Goal: Task Accomplishment & Management: Use online tool/utility

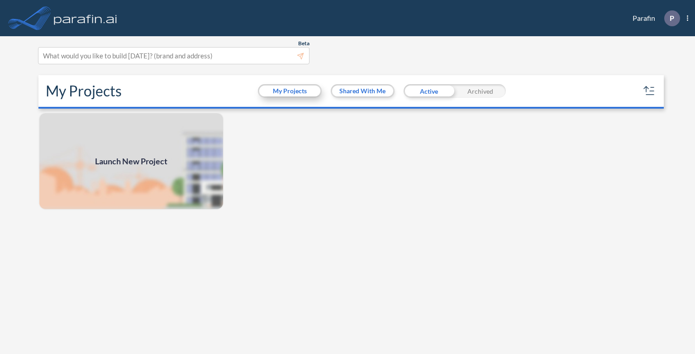
click at [303, 90] on button "My Projects" at bounding box center [289, 91] width 61 height 11
click at [233, 57] on div at bounding box center [174, 56] width 262 height 12
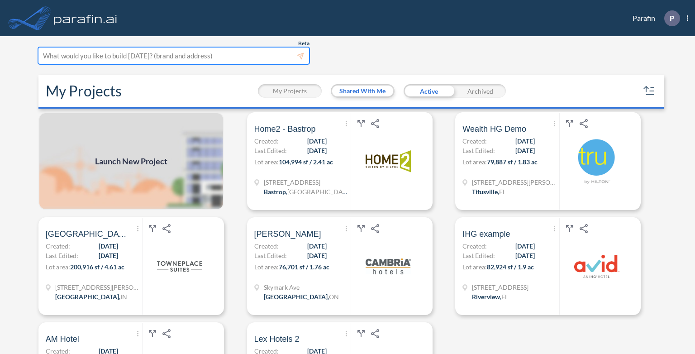
click at [109, 156] on span "Launch New Project" at bounding box center [131, 161] width 72 height 12
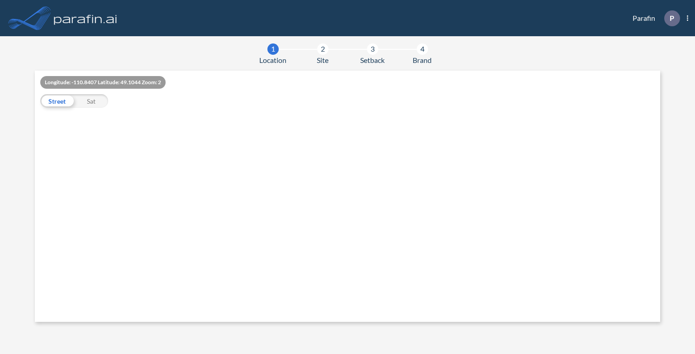
click at [366, 151] on div at bounding box center [217, 196] width 365 height 251
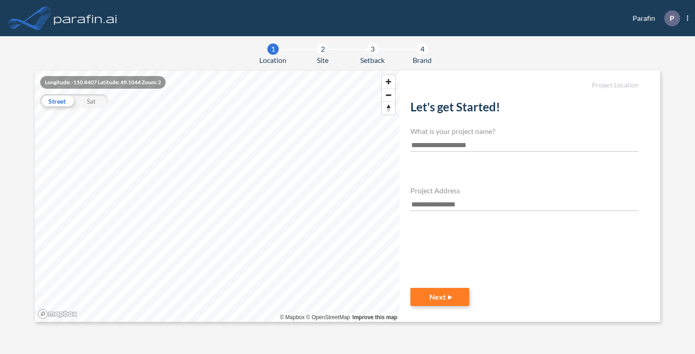
click at [465, 149] on input "text" at bounding box center [525, 145] width 228 height 12
type input "********"
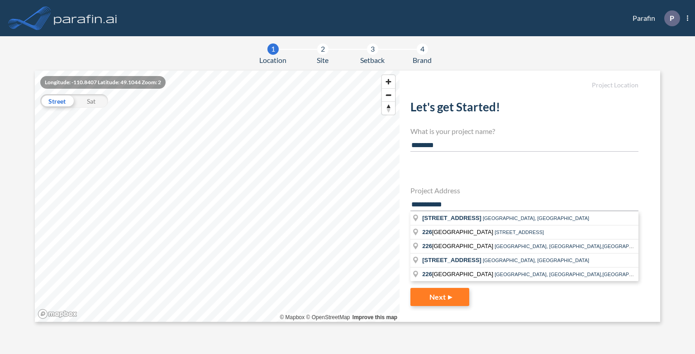
click at [415, 202] on input "**********" at bounding box center [525, 205] width 228 height 12
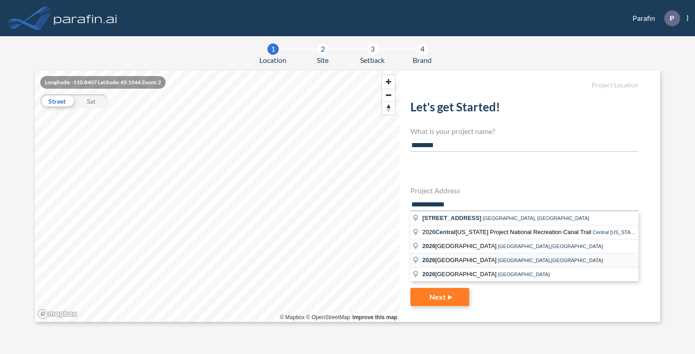
click at [498, 257] on span "[STREET_ADDRESS]" at bounding box center [460, 260] width 76 height 7
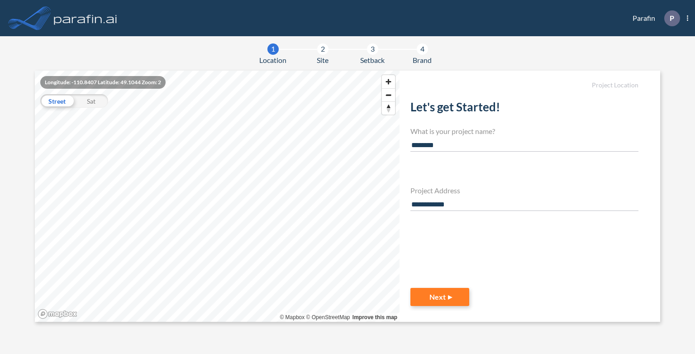
type input "**********"
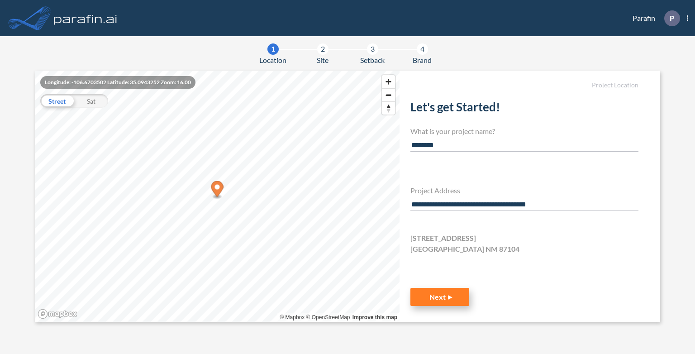
click at [437, 302] on button "Next" at bounding box center [440, 297] width 59 height 18
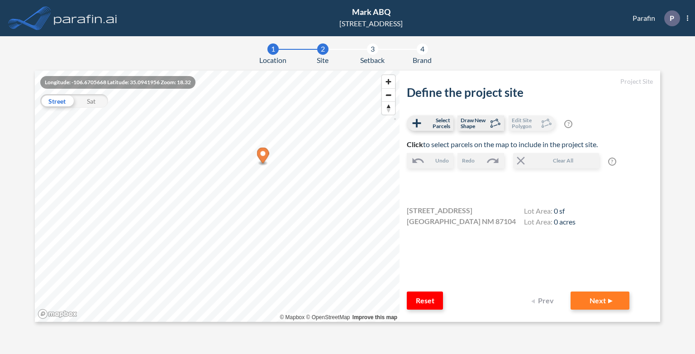
click at [92, 101] on div "Sat" at bounding box center [91, 101] width 34 height 14
click at [56, 102] on div "Street" at bounding box center [57, 101] width 34 height 14
click at [92, 101] on div "Sat" at bounding box center [91, 101] width 34 height 14
click at [57, 101] on div "Street" at bounding box center [57, 101] width 34 height 14
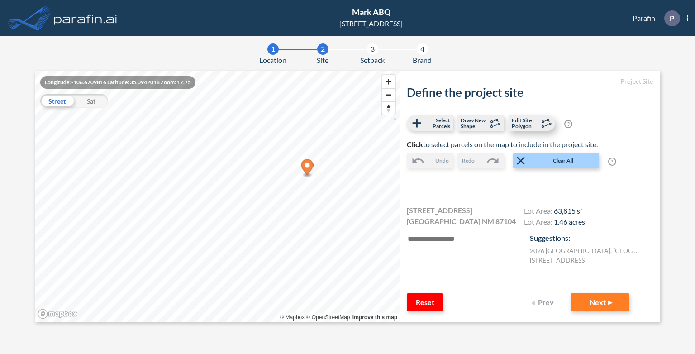
click at [525, 123] on span "Edit Site Polygon" at bounding box center [525, 123] width 27 height 12
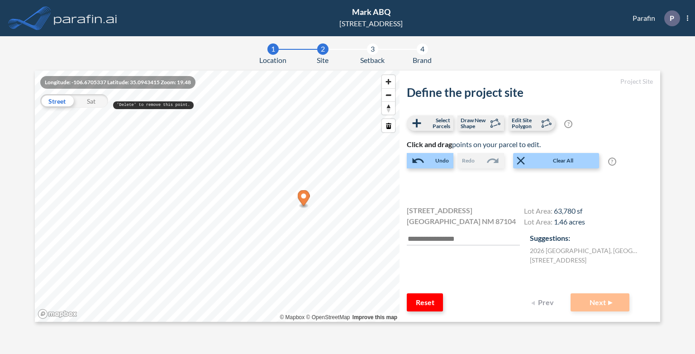
click at [94, 101] on div "Sat" at bounding box center [91, 101] width 34 height 14
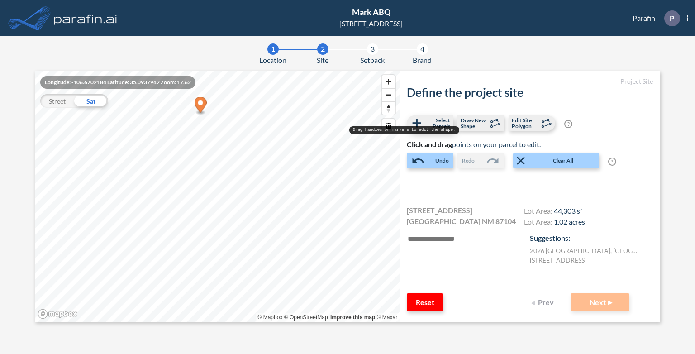
click at [443, 121] on span "Select Parcels" at bounding box center [437, 123] width 27 height 12
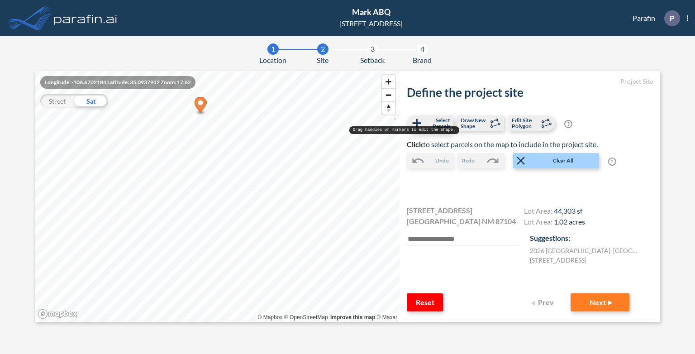
click at [443, 121] on span "Select Parcels" at bounding box center [437, 123] width 27 height 12
click at [607, 303] on button "Next" at bounding box center [600, 302] width 59 height 18
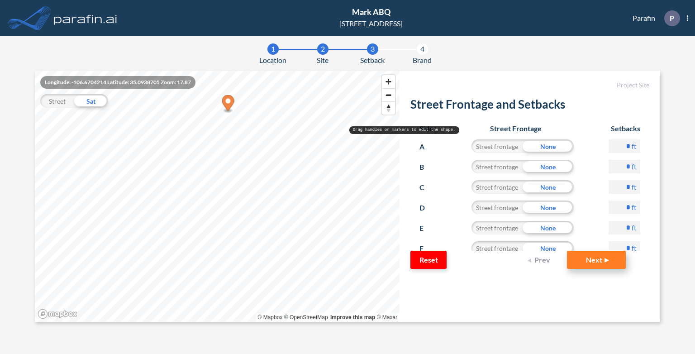
click at [596, 262] on button "Next" at bounding box center [596, 260] width 59 height 18
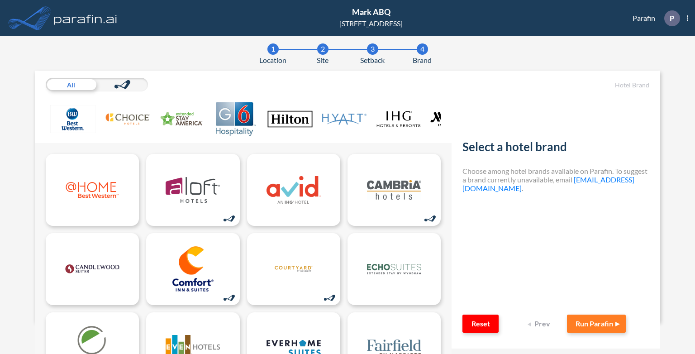
click at [138, 122] on img at bounding box center [127, 119] width 45 height 34
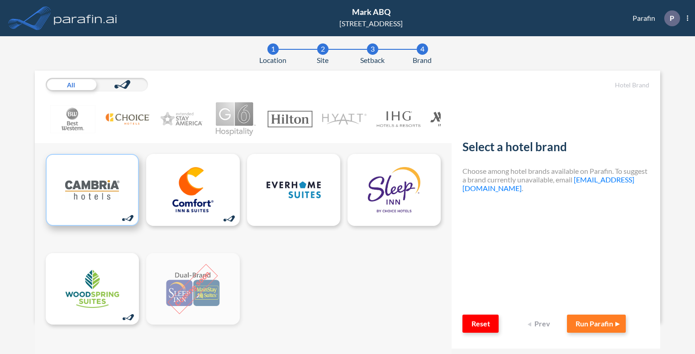
click at [92, 209] on img at bounding box center [92, 189] width 54 height 45
click at [603, 321] on button "Run Parafin" at bounding box center [596, 324] width 59 height 18
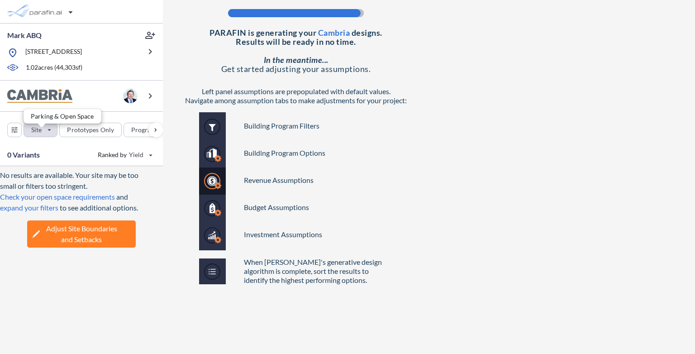
click at [45, 134] on div "button" at bounding box center [40, 130] width 33 height 14
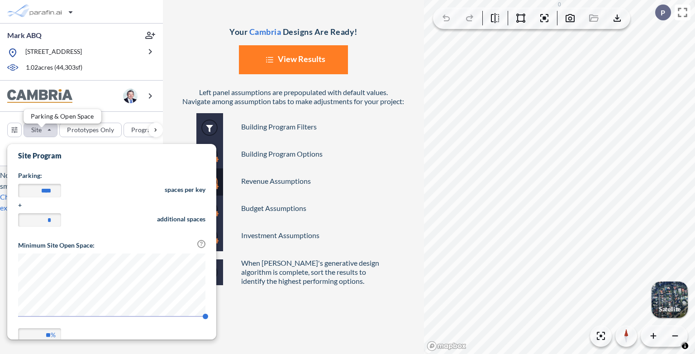
scroll to position [211, 209]
drag, startPoint x: 39, startPoint y: 188, endPoint x: 76, endPoint y: 191, distance: 36.8
click at [76, 191] on div "**** spaces per key" at bounding box center [111, 192] width 187 height 17
click at [47, 189] on input "****" at bounding box center [39, 191] width 43 height 14
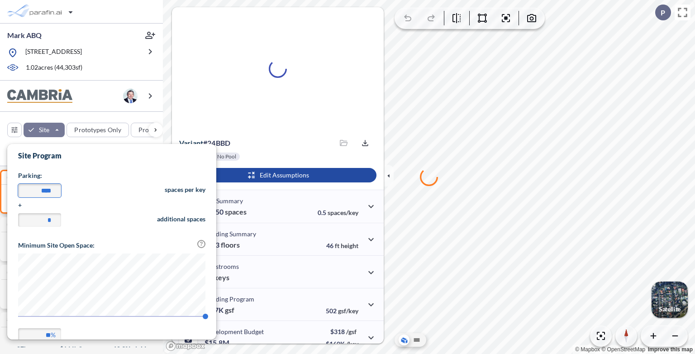
type input "****"
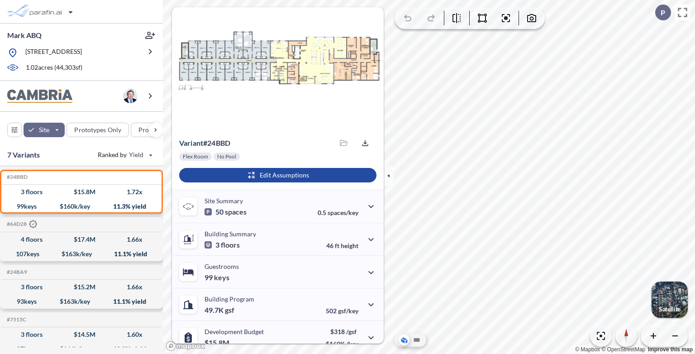
click at [66, 118] on div "Site Prototypes Only Program Keys Floors Height FAR Room mix Budget" at bounding box center [81, 128] width 163 height 32
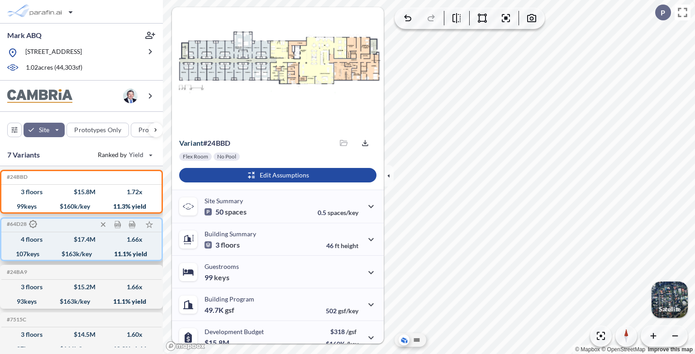
click at [72, 254] on div "107 keys $ 163 k/key 11.1 % yield" at bounding box center [81, 254] width 153 height 14
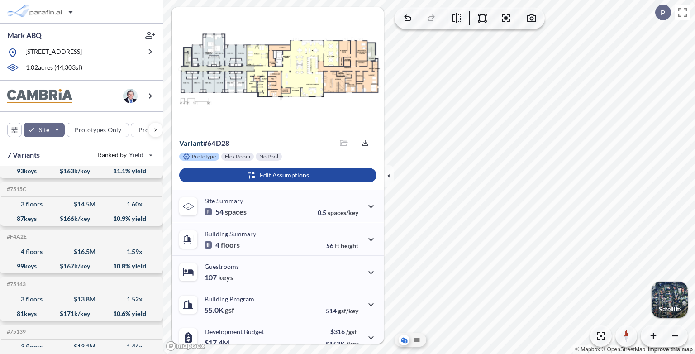
scroll to position [0, 0]
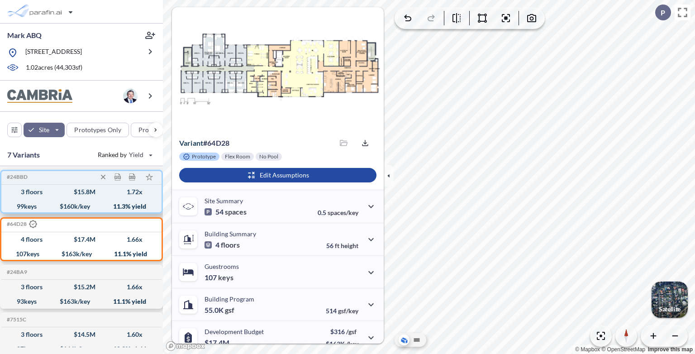
click at [76, 199] on div "3 floors $ 15.8 M 1.72 x" at bounding box center [81, 192] width 153 height 14
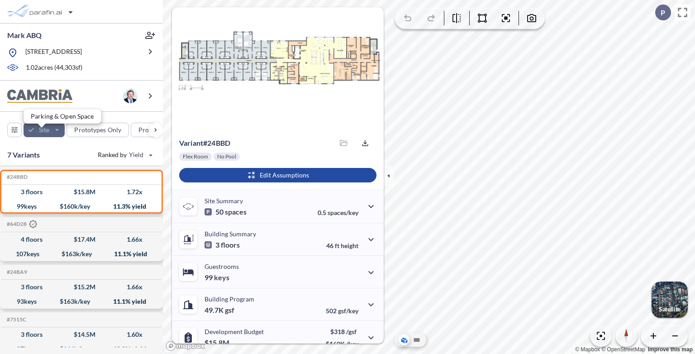
click at [55, 134] on div "button" at bounding box center [44, 130] width 41 height 14
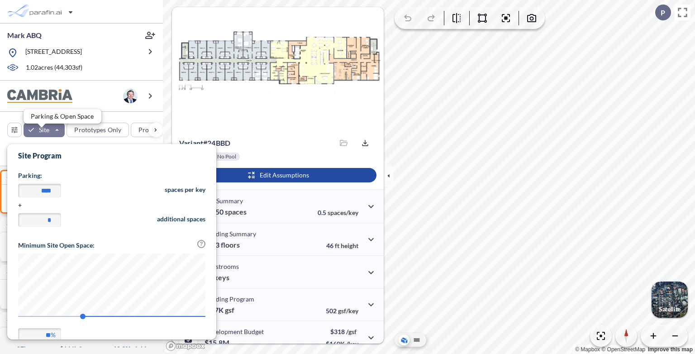
scroll to position [211, 209]
type input "**"
drag, startPoint x: 83, startPoint y: 316, endPoint x: 15, endPoint y: 312, distance: 68.5
click at [15, 314] on span "10" at bounding box center [17, 316] width 5 height 5
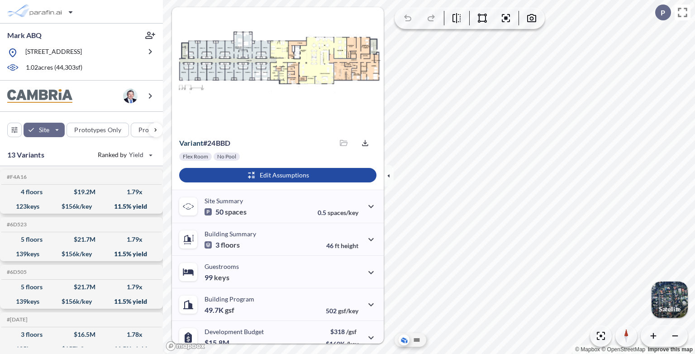
click at [5, 160] on div "13 Variants Ranked by [PERSON_NAME]" at bounding box center [81, 155] width 163 height 22
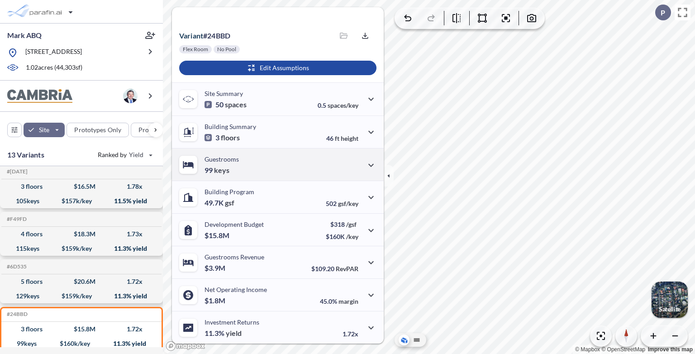
scroll to position [0, 0]
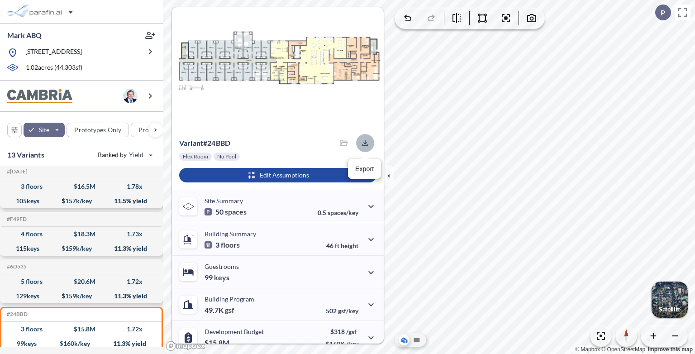
click at [366, 145] on icon "button" at bounding box center [365, 143] width 6 height 6
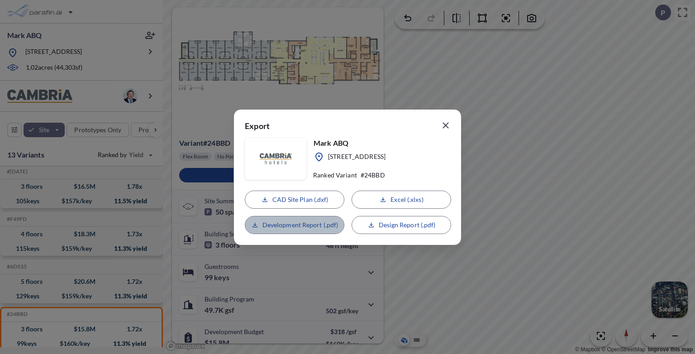
click at [302, 231] on button "Development Report (.pdf)" at bounding box center [295, 225] width 100 height 18
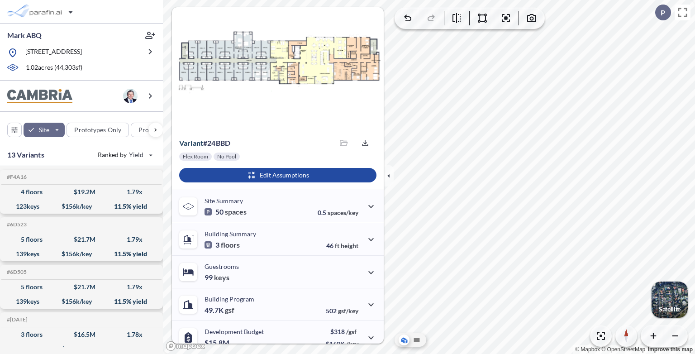
scroll to position [148, 0]
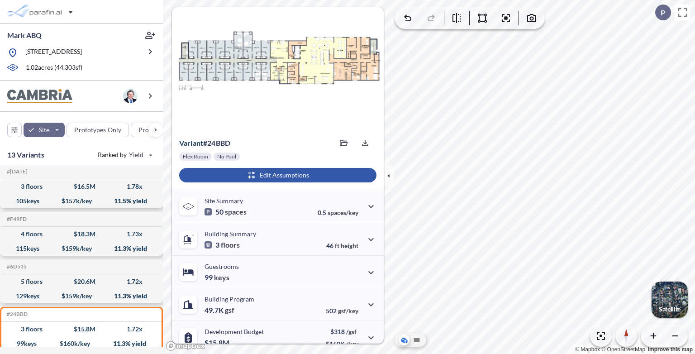
click at [210, 177] on div "button" at bounding box center [277, 175] width 197 height 14
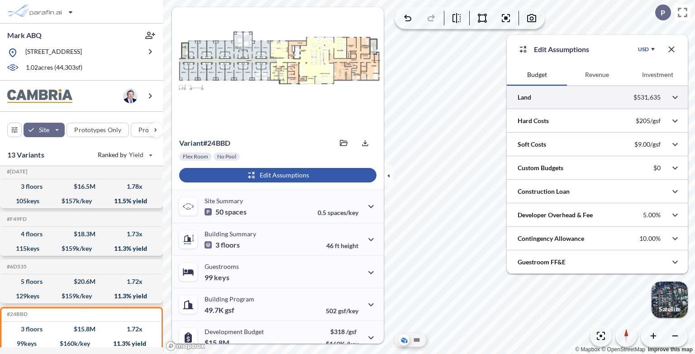
click at [593, 102] on div at bounding box center [597, 97] width 181 height 23
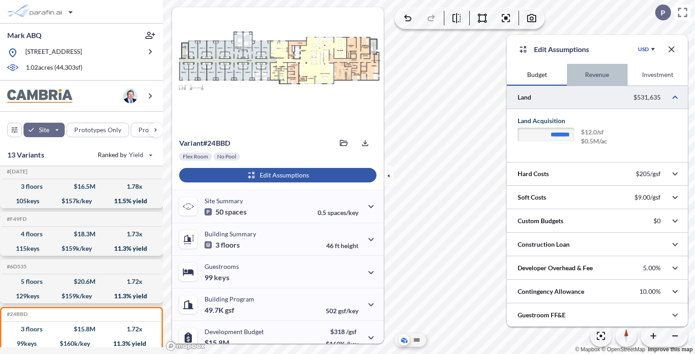
click at [597, 78] on button "Revenue" at bounding box center [597, 75] width 60 height 22
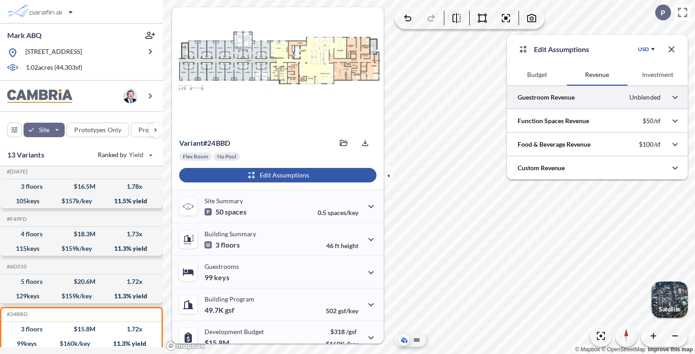
click at [600, 96] on div at bounding box center [597, 97] width 181 height 23
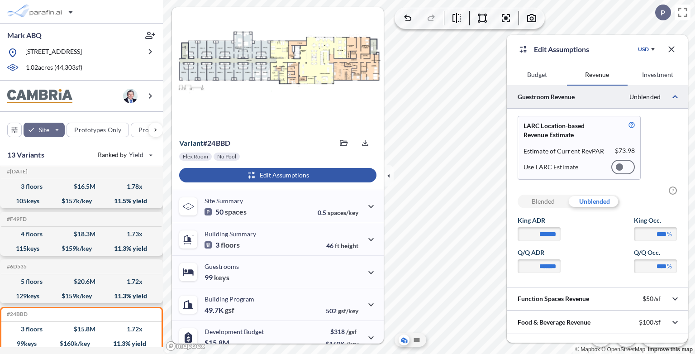
click at [553, 202] on div "Blended" at bounding box center [543, 202] width 51 height 14
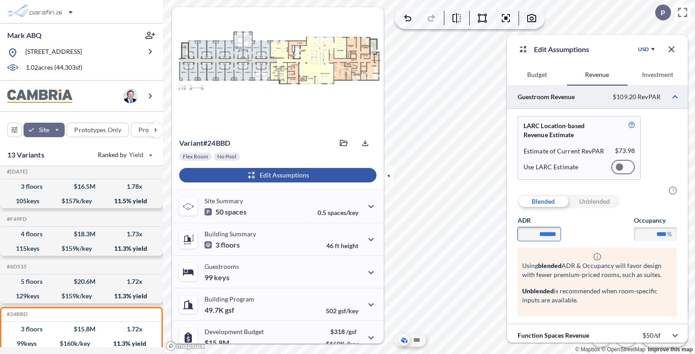
click at [543, 235] on input "*******" at bounding box center [539, 234] width 43 height 14
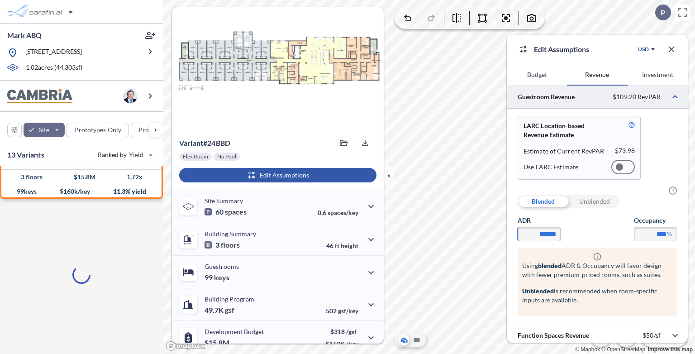
scroll to position [0, 0]
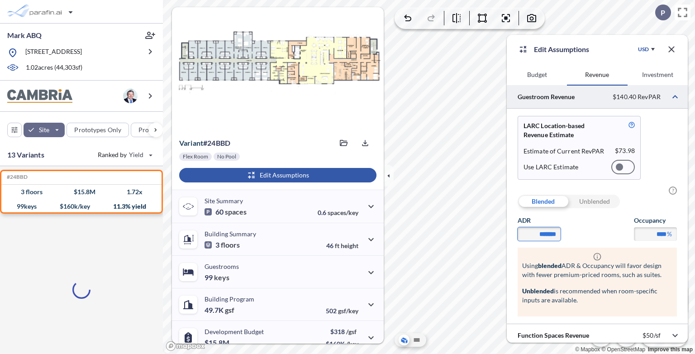
type input "*******"
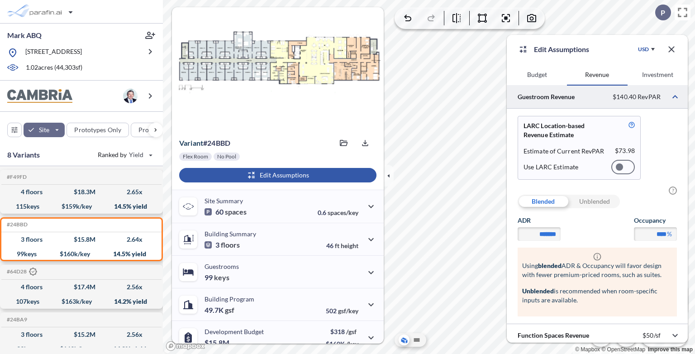
click at [532, 74] on button "Budget" at bounding box center [537, 75] width 60 height 22
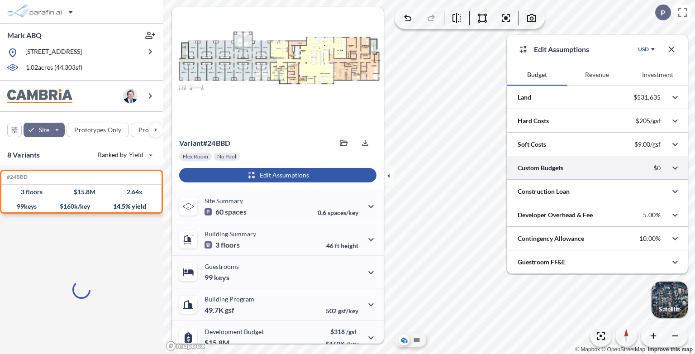
click at [549, 163] on div at bounding box center [597, 167] width 181 height 23
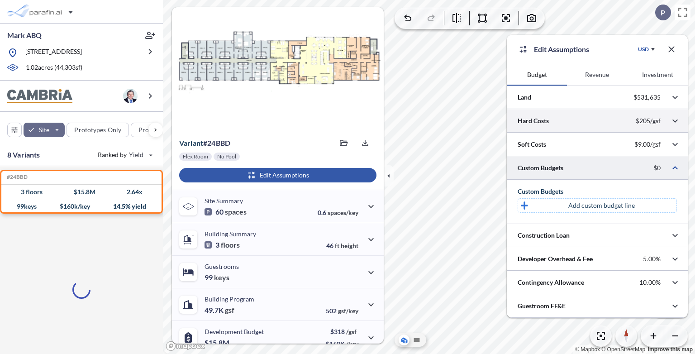
click at [547, 117] on div at bounding box center [597, 120] width 181 height 23
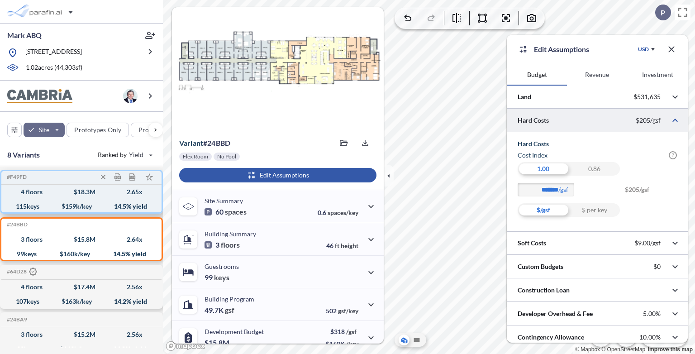
click at [67, 199] on div "4 floors $ 18.3 M 2.65 x" at bounding box center [81, 192] width 153 height 14
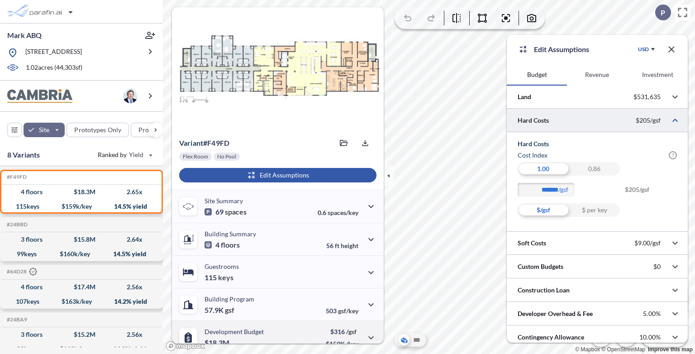
click at [226, 335] on p "Development Budget" at bounding box center [234, 332] width 59 height 8
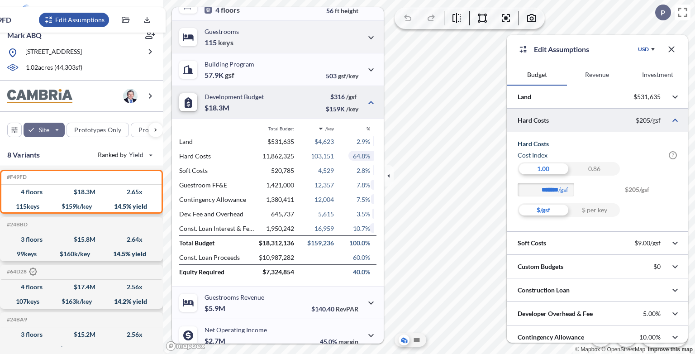
scroll to position [235, 0]
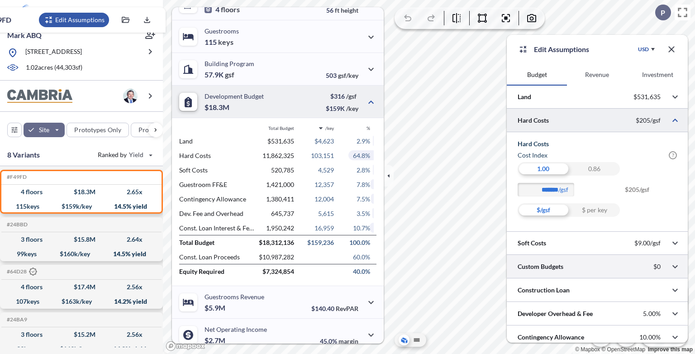
click at [584, 269] on div at bounding box center [597, 266] width 181 height 23
